Goal: Navigation & Orientation: Find specific page/section

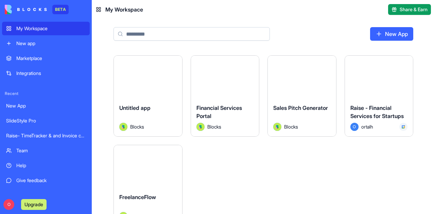
scroll to position [357, 0]
click at [377, 93] on div "Launch" at bounding box center [379, 76] width 68 height 42
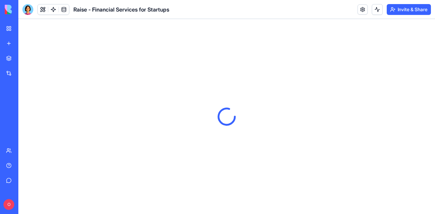
click at [9, 8] on img at bounding box center [26, 10] width 42 height 10
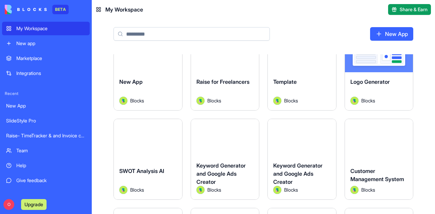
scroll to position [114, 0]
click at [226, 82] on span "Raise for Freelancers" at bounding box center [222, 82] width 53 height 7
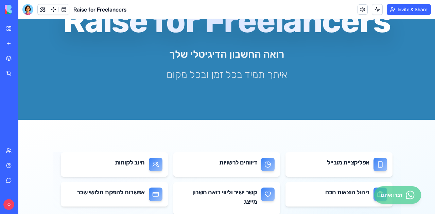
scroll to position [97, 0]
